Goal: Find contact information: Find contact information

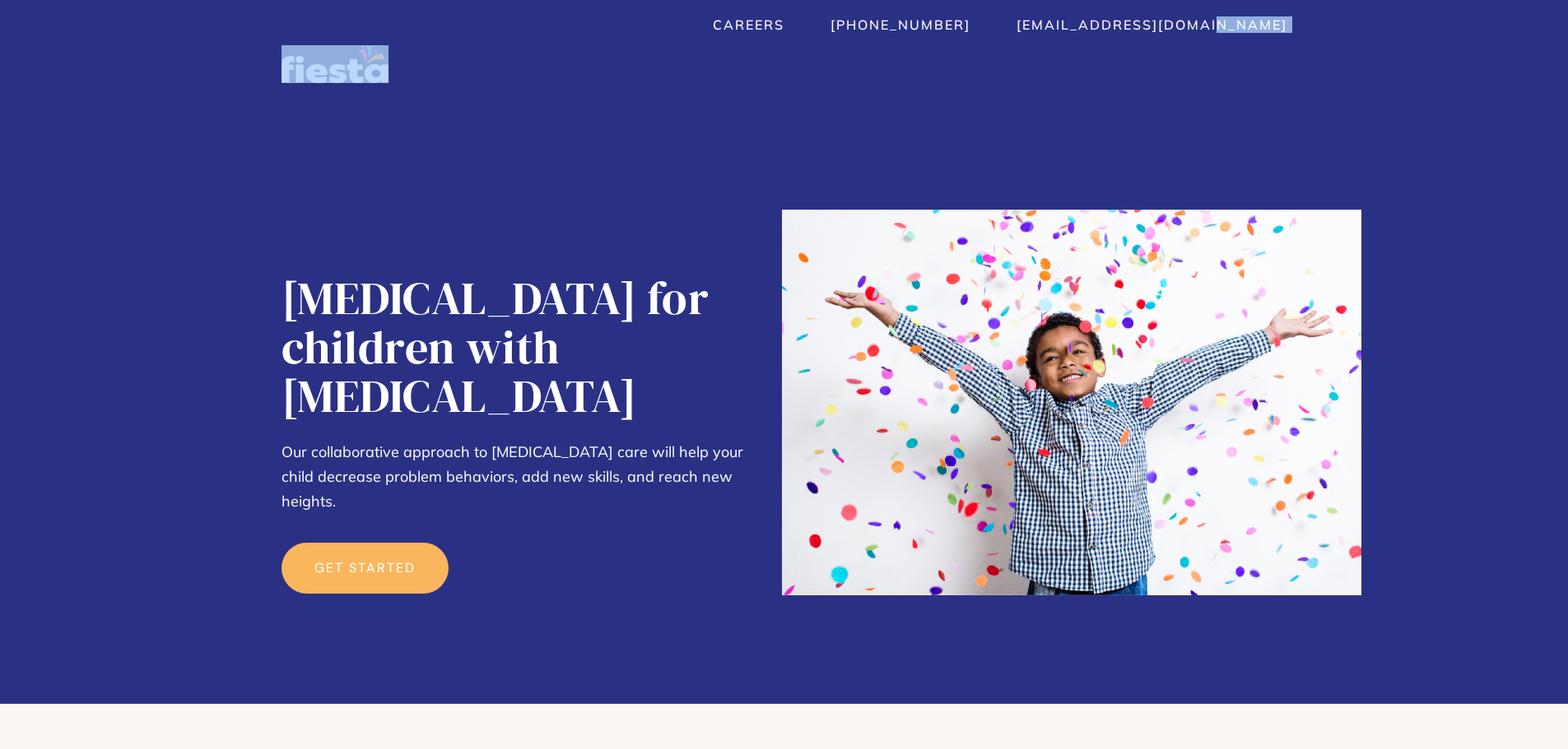
drag, startPoint x: 1340, startPoint y: 30, endPoint x: 1159, endPoint y: 33, distance: 181.0
click at [1159, 33] on div "Careers [PHONE_NUMBER] [EMAIL_ADDRESS][DOMAIN_NAME] Services About  About Cont…" at bounding box center [784, 49] width 1045 height 67
copy link
drag, startPoint x: 1148, startPoint y: 21, endPoint x: 1020, endPoint y: 29, distance: 128.2
click at [1020, 29] on div "Careers [PHONE_NUMBER] [EMAIL_ADDRESS][DOMAIN_NAME]" at bounding box center [784, 25] width 1006 height 16
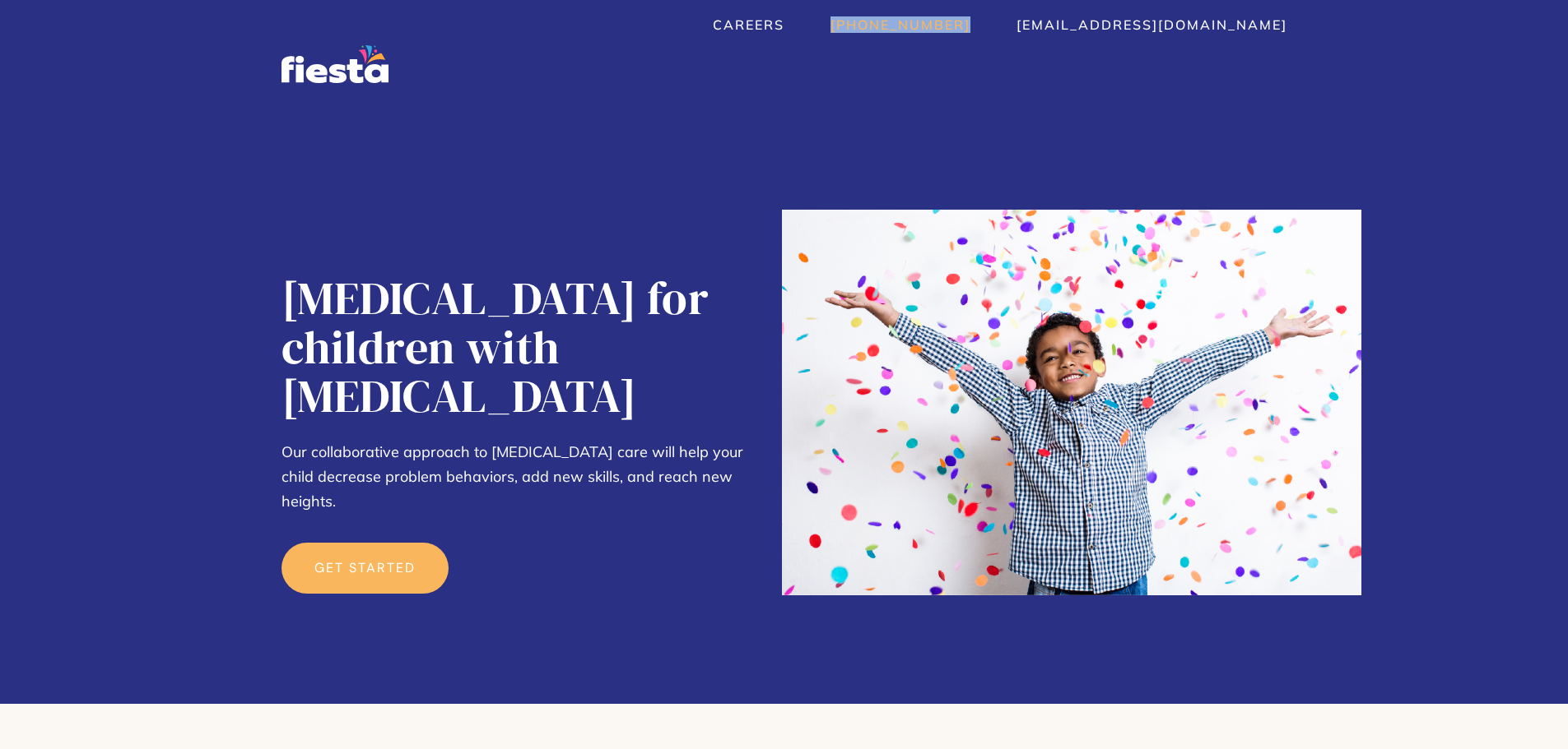
copy link "[PHONE_NUMBER]"
